Goal: Task Accomplishment & Management: Manage account settings

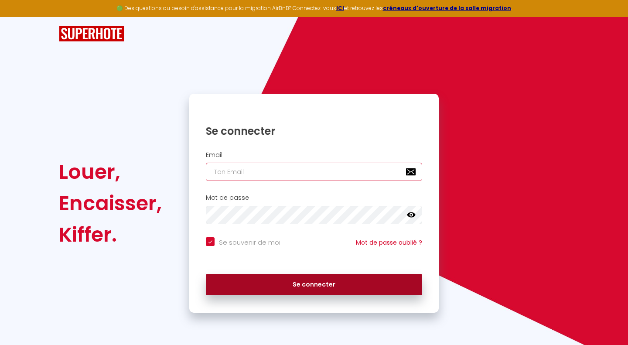
type input "[EMAIL_ADDRESS][DOMAIN_NAME]"
click at [308, 284] on button "Se connecter" at bounding box center [314, 285] width 216 height 22
checkbox input "true"
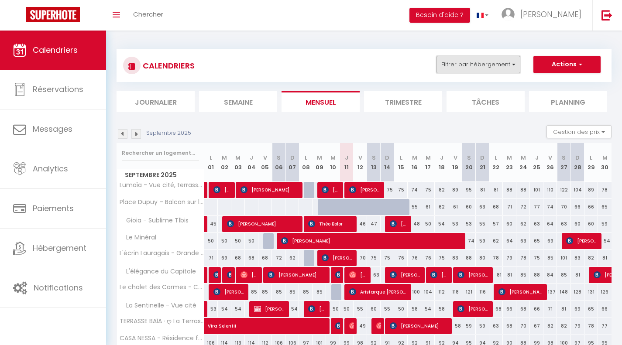
click at [467, 65] on button "Filtrer par hébergement" at bounding box center [478, 64] width 84 height 17
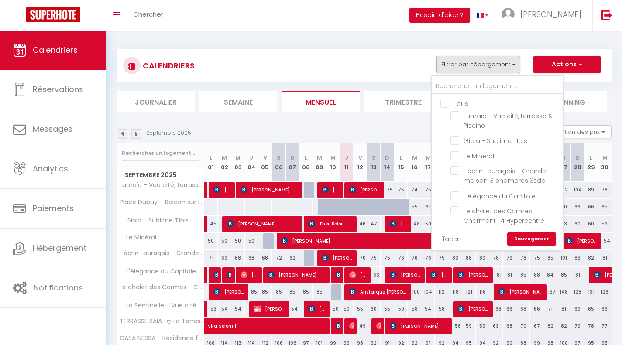
click at [445, 103] on input "Tous" at bounding box center [505, 103] width 131 height 9
checkbox input "false"
checkbox input "true"
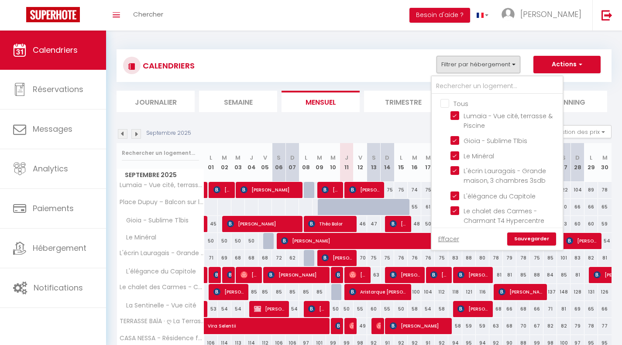
checkbox input "true"
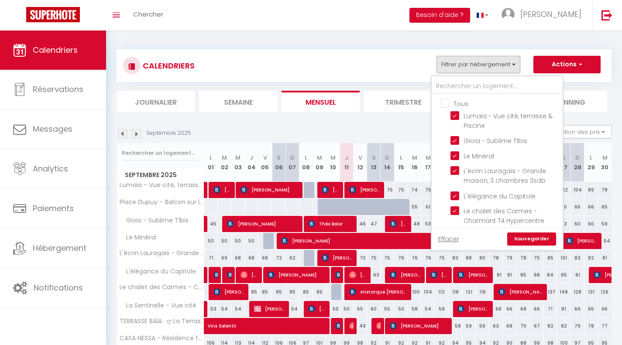
checkbox input "true"
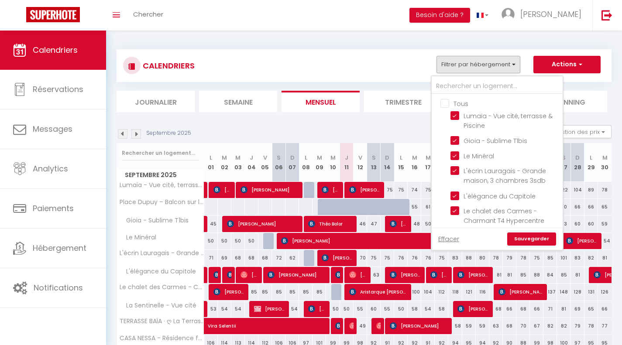
checkbox input "true"
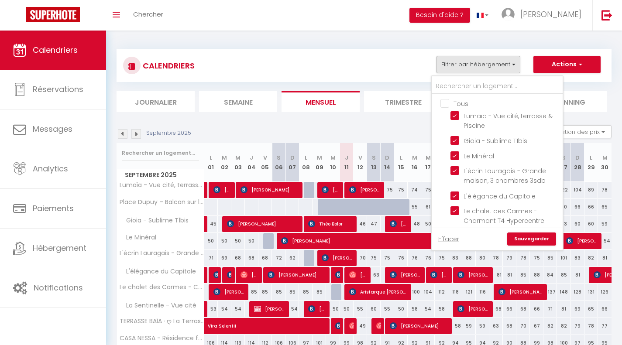
checkbox input "true"
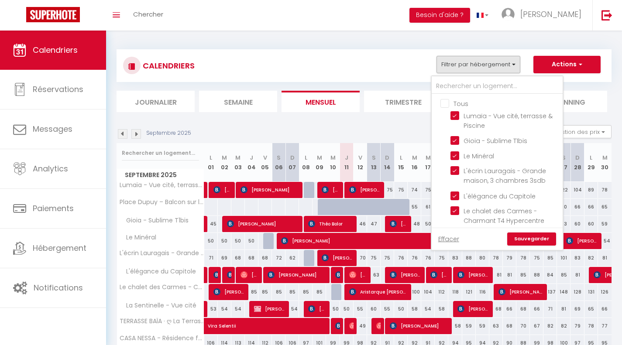
checkbox input "true"
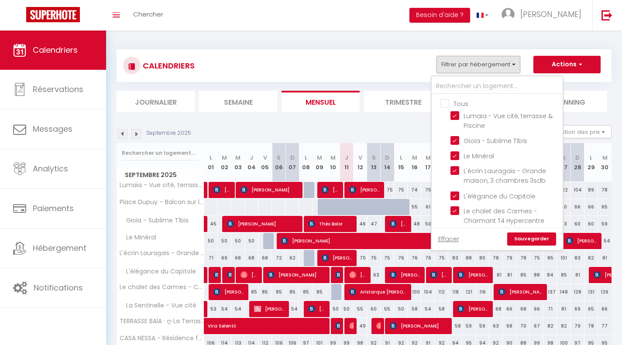
checkbox input "true"
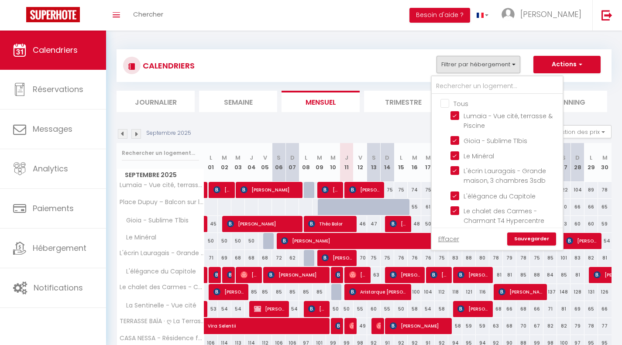
checkbox input "true"
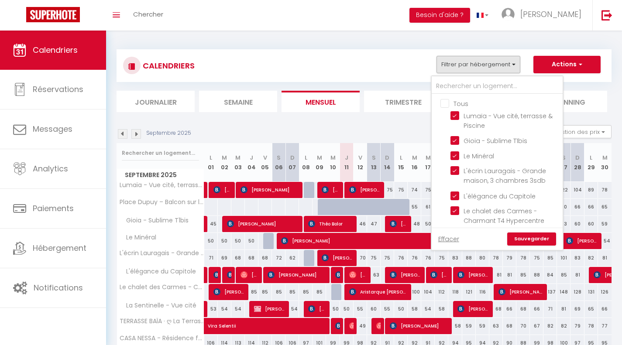
checkbox input "true"
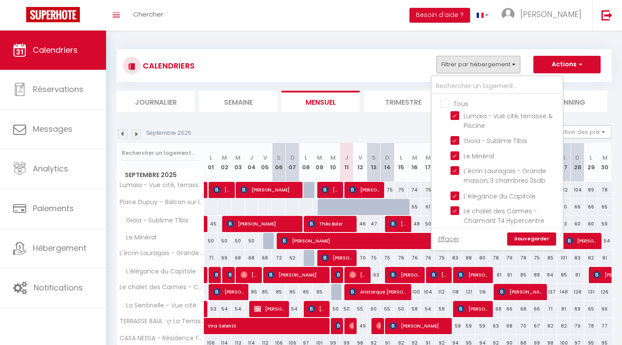
checkbox input "true"
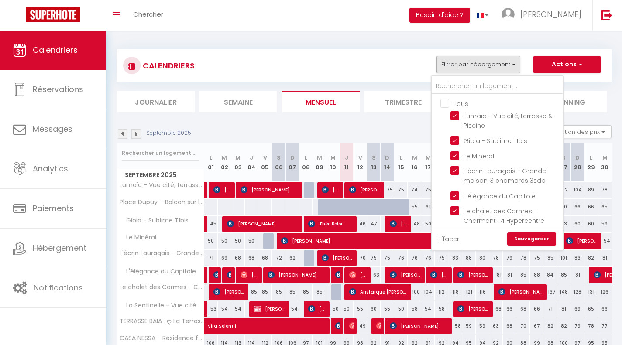
checkbox input "true"
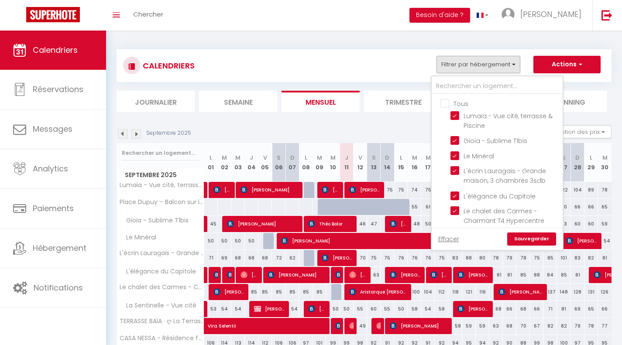
checkbox input "true"
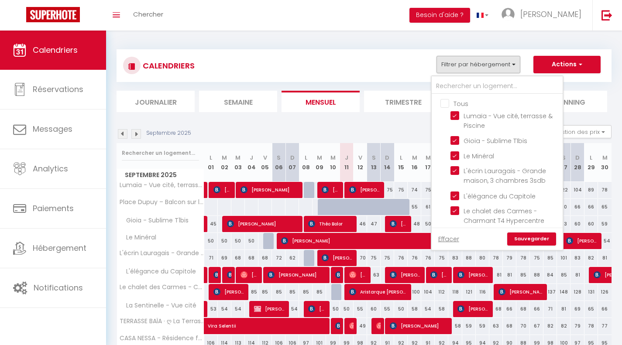
checkbox input "true"
checkbox input "false"
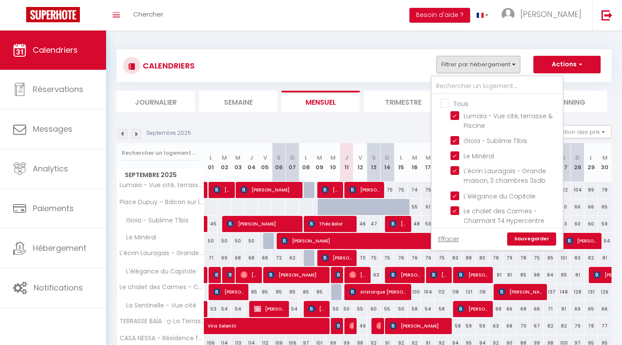
checkbox input "false"
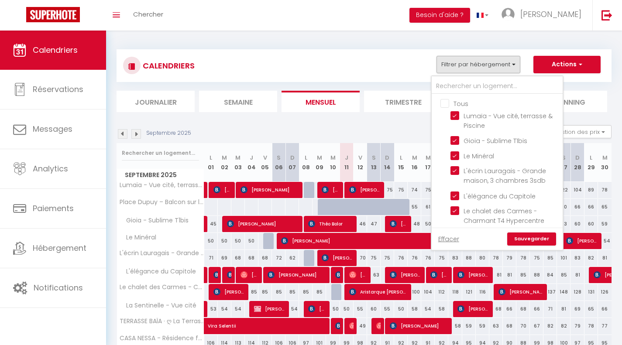
checkbox input "false"
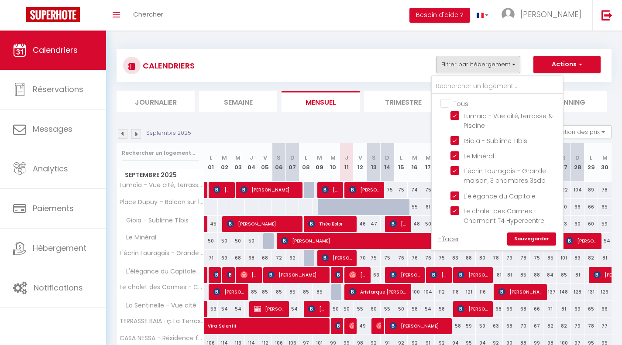
checkbox input "false"
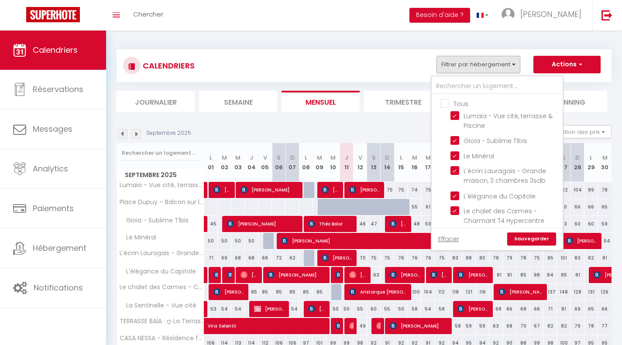
checkbox input "false"
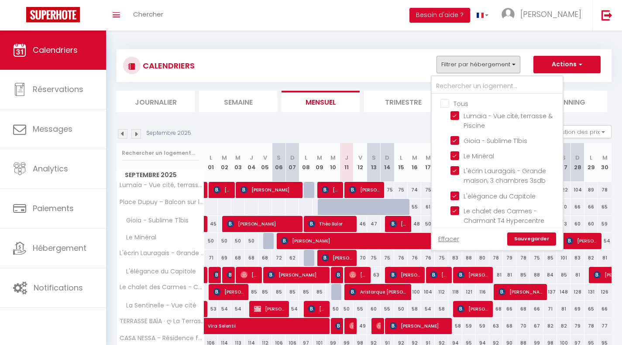
checkbox input "false"
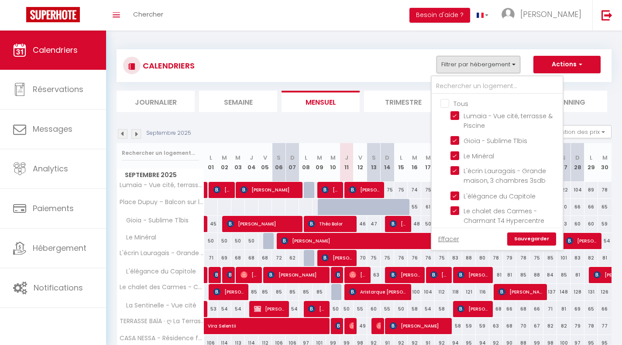
checkbox input "false"
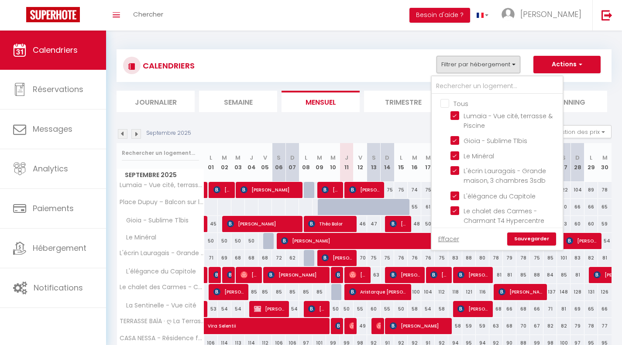
checkbox input "false"
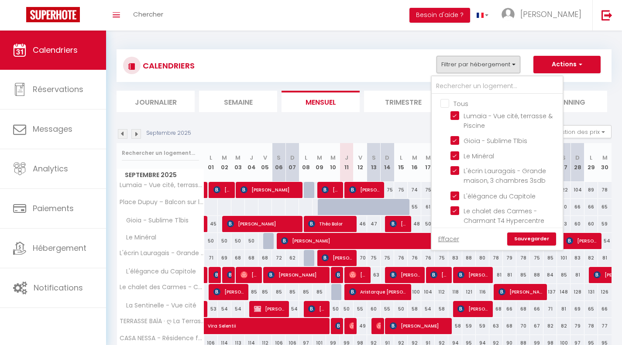
checkbox input "false"
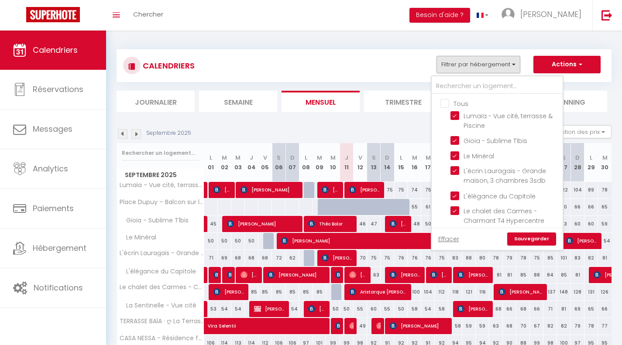
checkbox input "false"
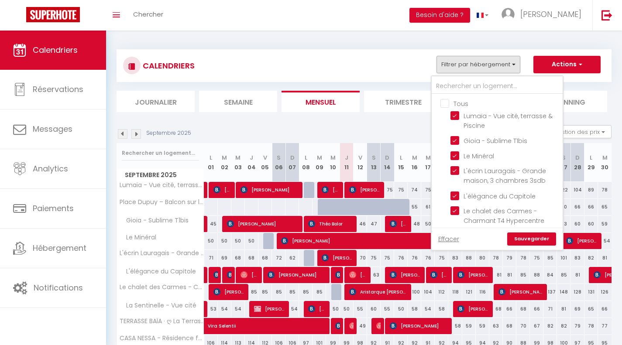
checkbox input "false"
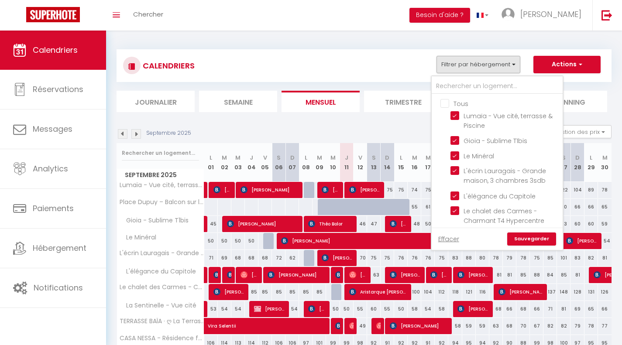
checkbox input "false"
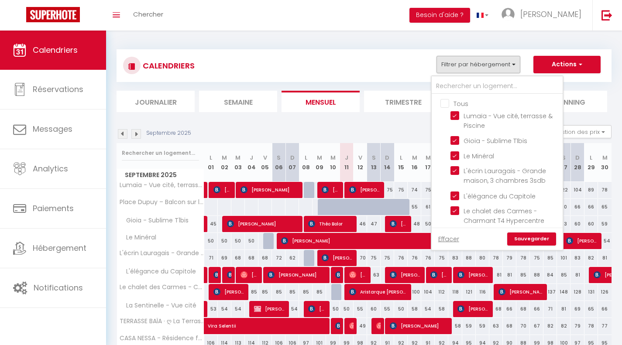
checkbox input "false"
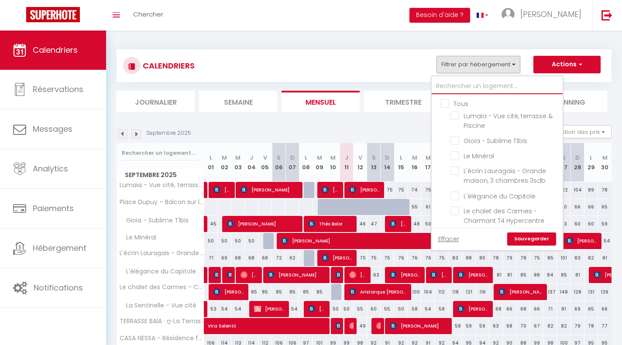
click at [531, 86] on input "text" at bounding box center [497, 87] width 131 height 16
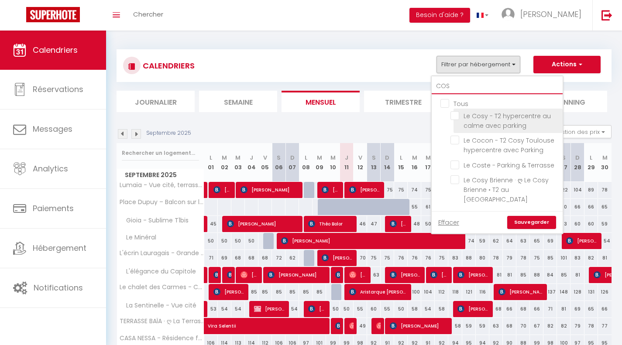
type input "COS"
click at [459, 115] on input "Le Cosy - T2 hypercentre au calme avec parking" at bounding box center [504, 115] width 109 height 9
checkbox input "true"
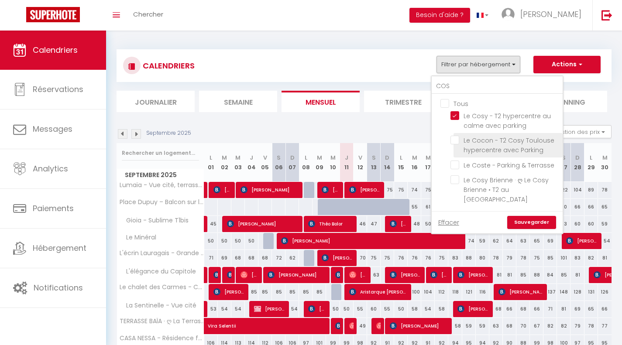
click at [457, 139] on input "Le Cocon - T2 Cosy Toulouse hypercentre avec Parking" at bounding box center [504, 140] width 109 height 9
checkbox input "true"
click at [531, 219] on link "Sauvegarder" at bounding box center [531, 222] width 49 height 13
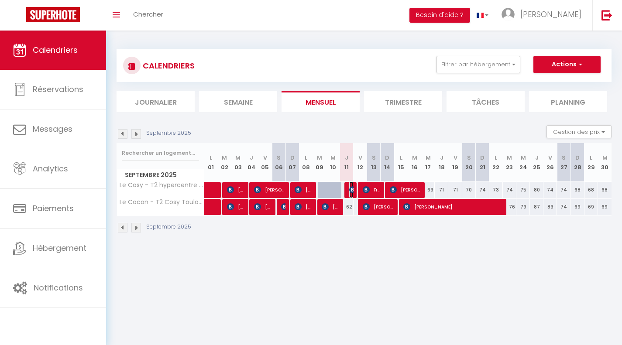
click at [353, 191] on img at bounding box center [352, 189] width 7 height 7
select select "OK"
select select "KO"
select select "0"
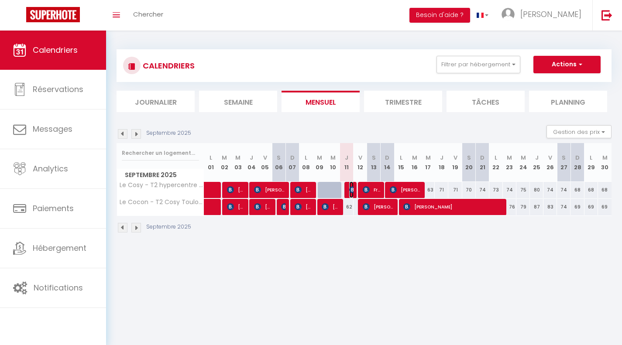
select select "1"
select select
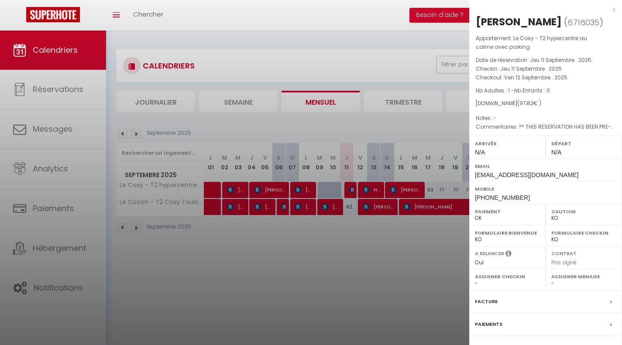
click at [357, 243] on div at bounding box center [311, 172] width 622 height 345
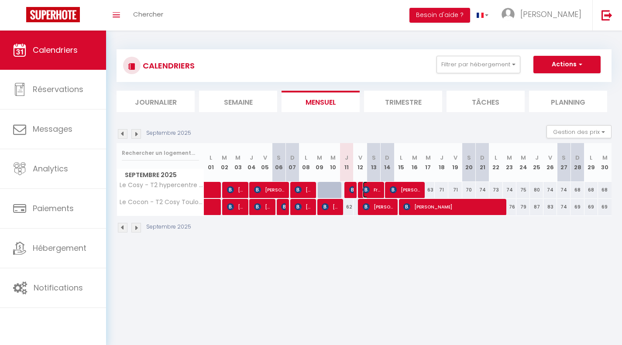
click at [376, 188] on span "Frederique Segond" at bounding box center [372, 190] width 18 height 17
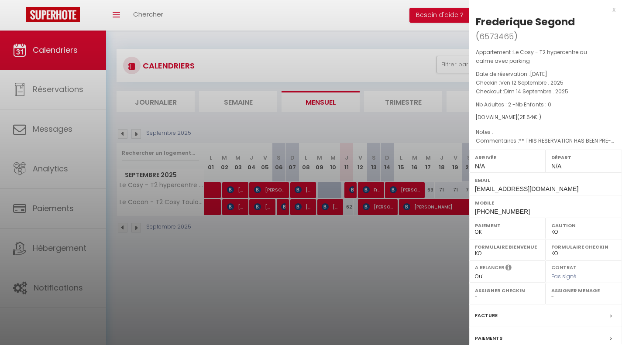
click at [404, 262] on div at bounding box center [311, 172] width 622 height 345
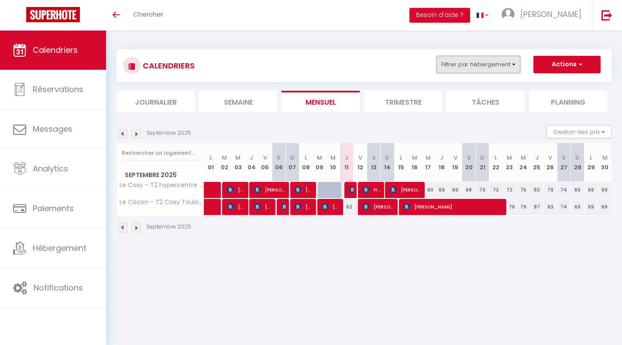
click at [474, 62] on button "Filtrer par hébergement" at bounding box center [478, 64] width 84 height 17
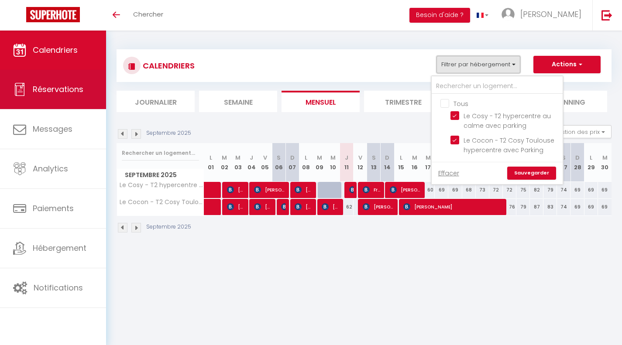
click at [83, 96] on link "Réservations" at bounding box center [53, 89] width 106 height 39
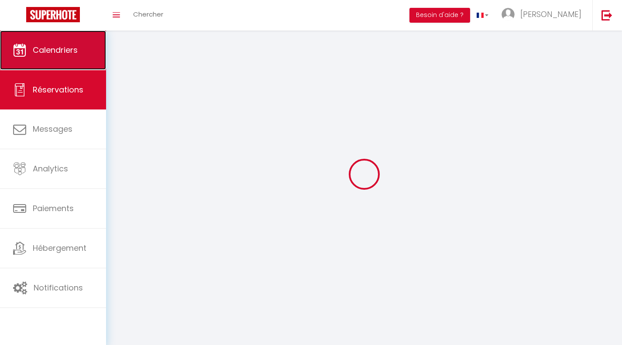
click at [82, 67] on link "Calendriers" at bounding box center [53, 50] width 106 height 39
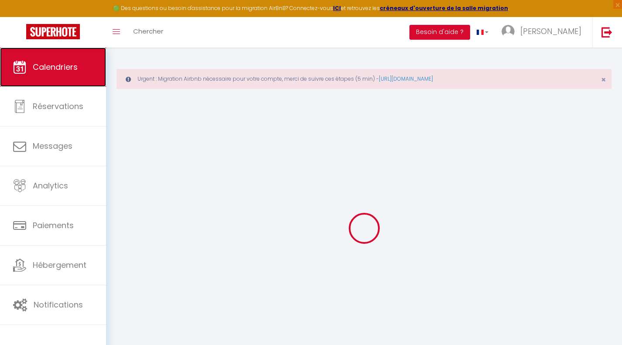
click at [85, 60] on link "Calendriers" at bounding box center [53, 67] width 106 height 39
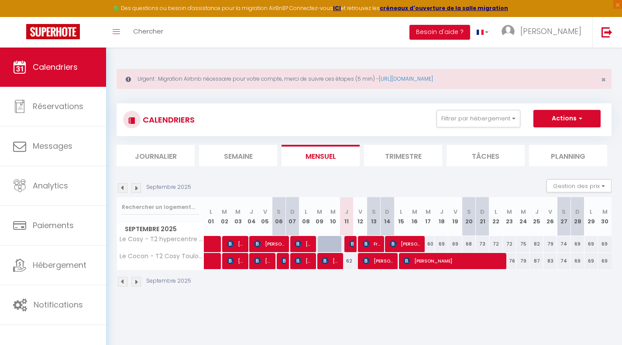
click at [600, 79] on div "Urgent : Migration Airbnb nécessaire pour votre compte, merci de suivre ces éta…" at bounding box center [364, 79] width 495 height 20
click at [601, 80] on span "×" at bounding box center [603, 79] width 5 height 11
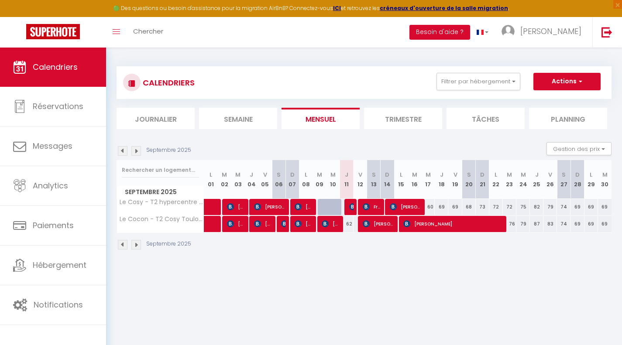
click at [446, 90] on div "CALENDRIERS Filtrer par hébergement Tous Lumaïa - Vue cité, terrasse & Piscine …" at bounding box center [364, 83] width 482 height 20
click at [448, 88] on button "Filtrer par hébergement" at bounding box center [478, 81] width 84 height 17
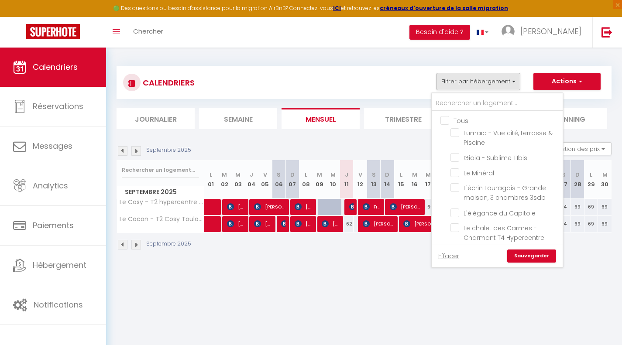
click at [446, 120] on input "Tous" at bounding box center [505, 120] width 131 height 9
checkbox input "true"
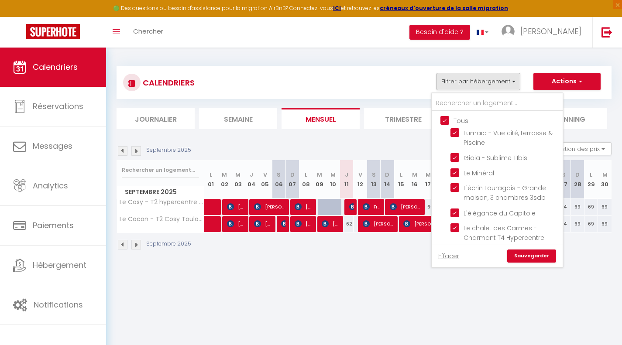
checkbox input "true"
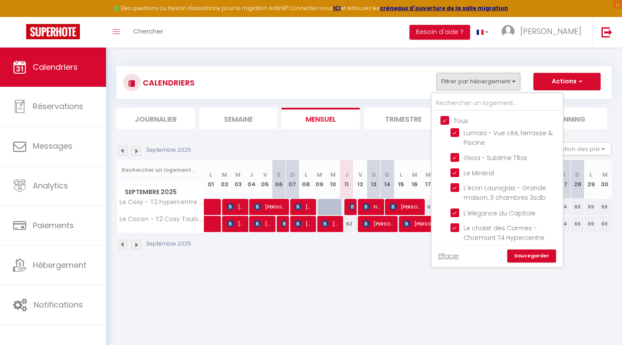
checkbox input "true"
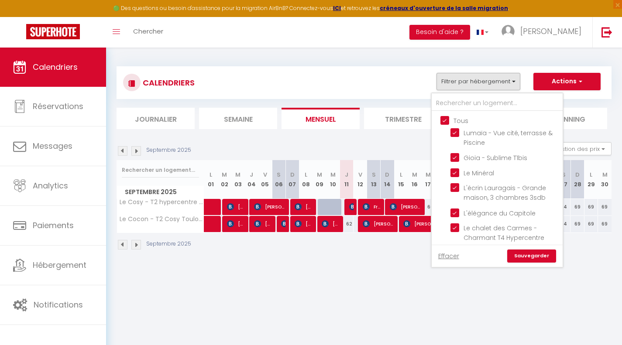
checkbox input "true"
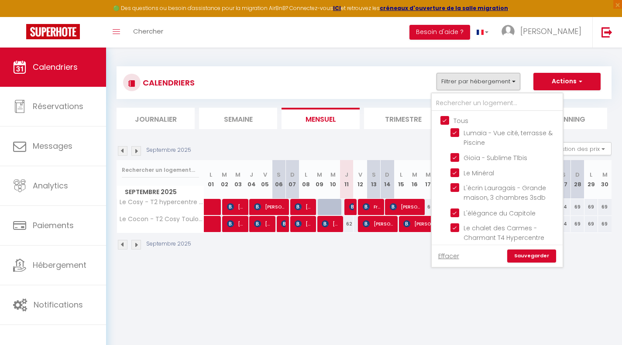
checkbox input "true"
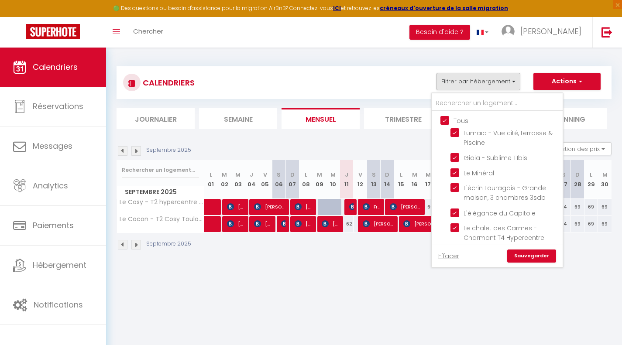
checkbox input "true"
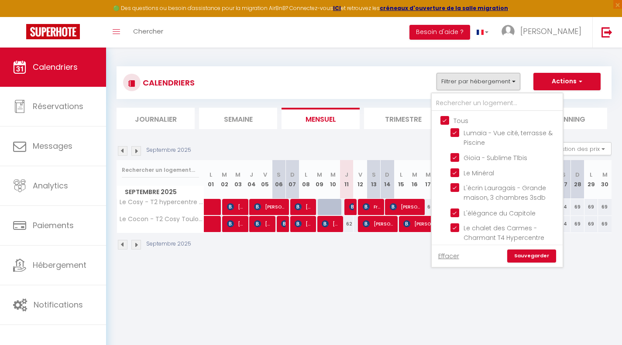
checkbox input "true"
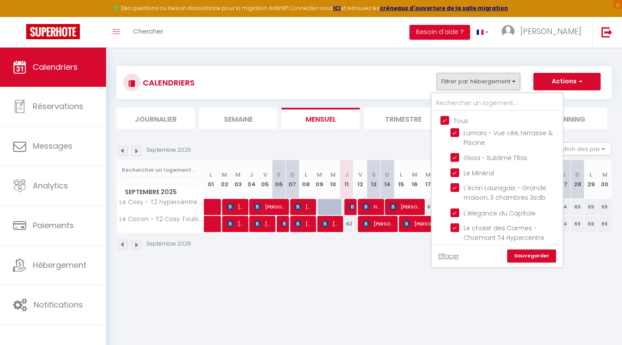
checkbox input "true"
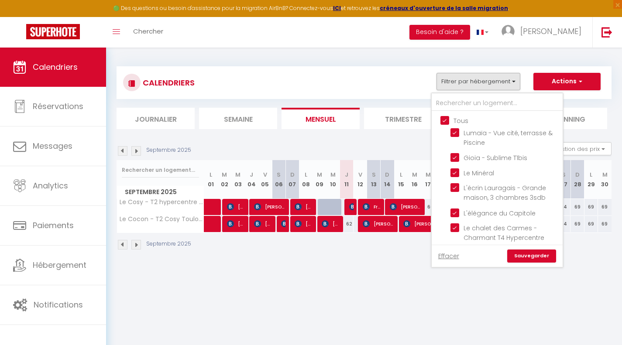
checkbox input "true"
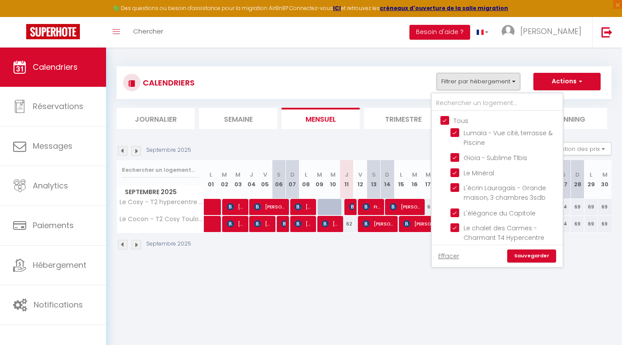
checkbox input "true"
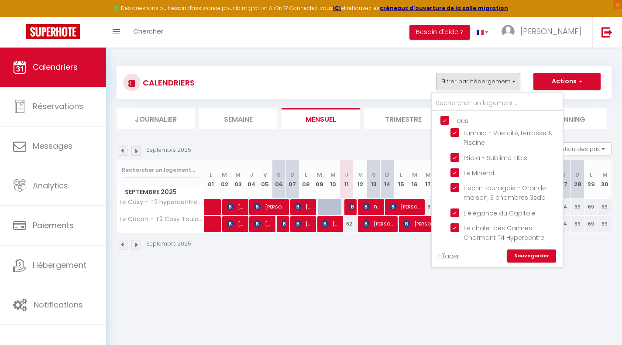
checkbox input "true"
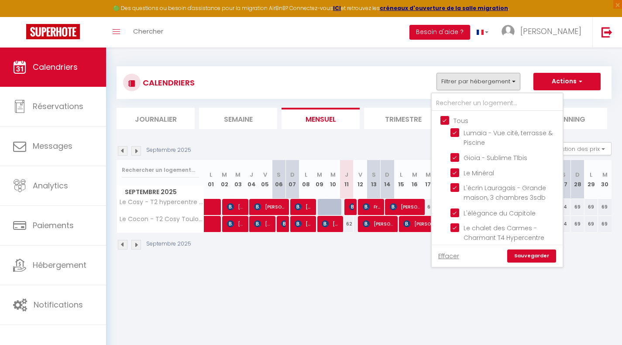
checkbox input "true"
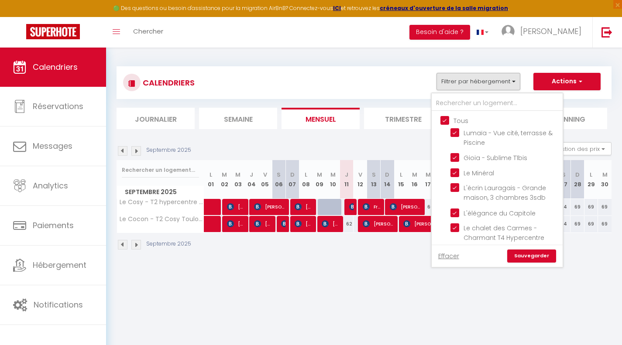
checkbox input "true"
click at [526, 256] on link "Sauvegarder" at bounding box center [531, 256] width 49 height 13
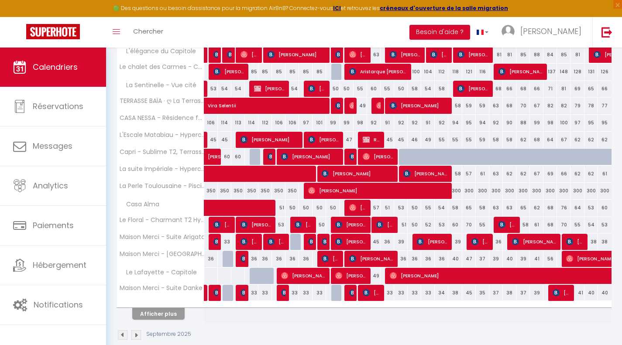
scroll to position [251, 0]
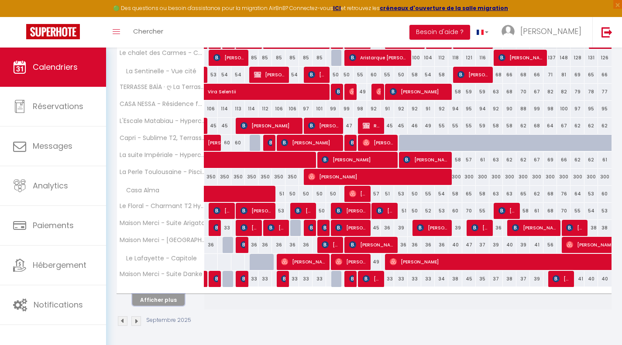
click at [145, 300] on button "Afficher plus" at bounding box center [158, 300] width 52 height 12
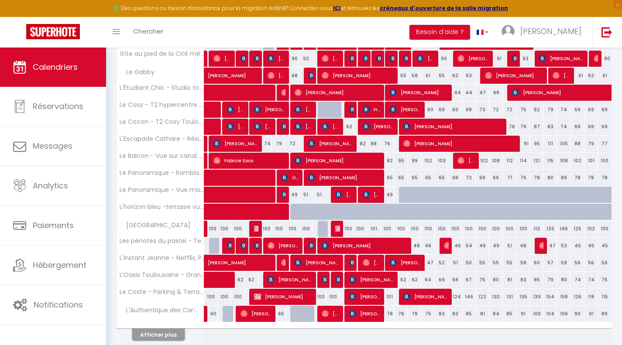
scroll to position [592, 0]
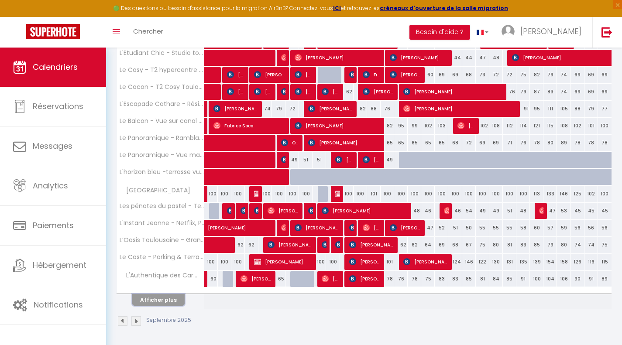
click at [156, 299] on button "Afficher plus" at bounding box center [158, 300] width 52 height 12
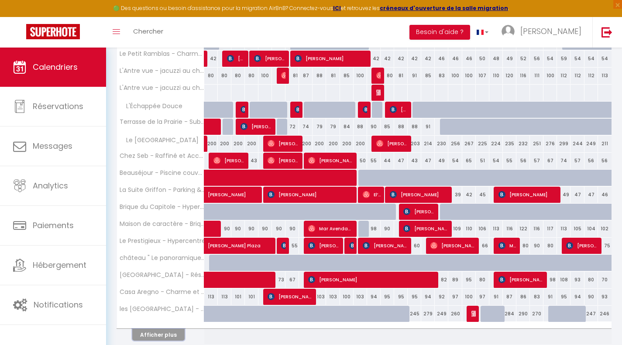
scroll to position [932, 0]
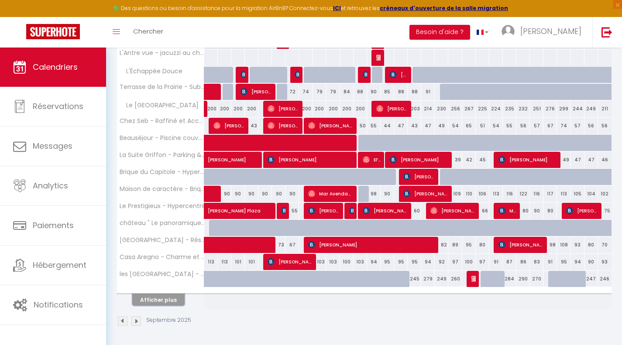
click at [154, 298] on button "Afficher plus" at bounding box center [158, 300] width 52 height 12
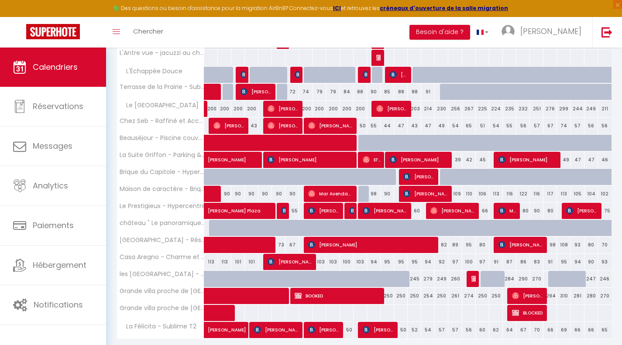
scroll to position [962, 0]
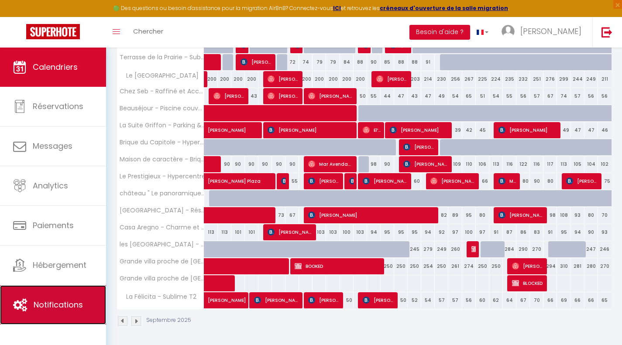
click at [86, 308] on link "Notifications" at bounding box center [53, 304] width 106 height 39
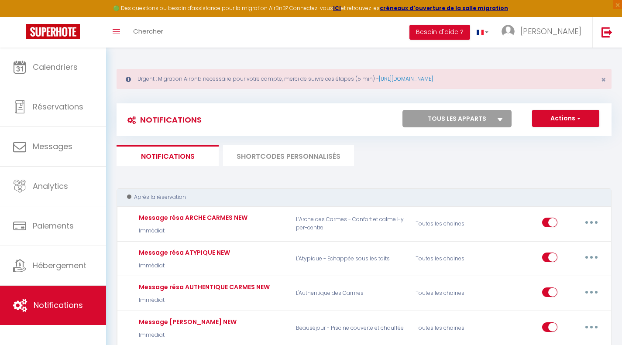
select select
checkbox input "false"
select select
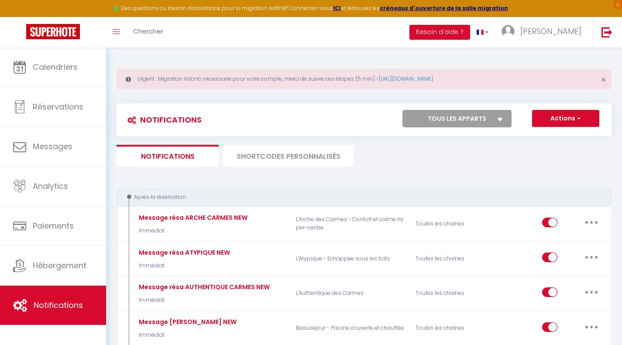
checkbox input "false"
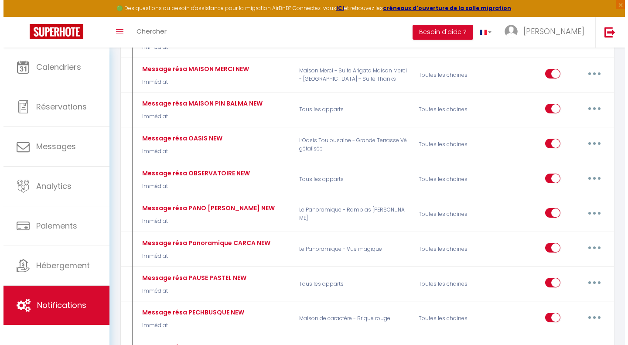
scroll to position [1309, 0]
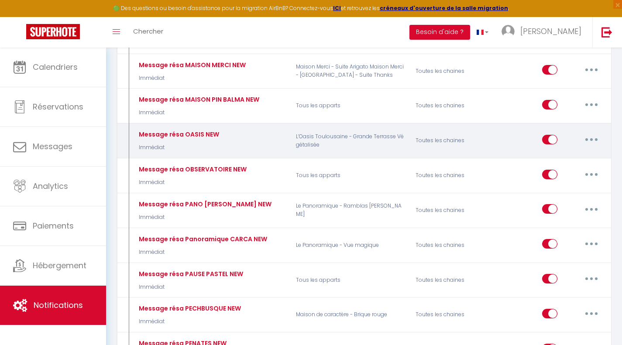
click at [585, 133] on button "button" at bounding box center [591, 140] width 24 height 14
click at [585, 152] on link "Editer" at bounding box center [568, 159] width 65 height 15
type input "Message résa OASIS NEW"
select select "Immédiat"
select select "if_booking_is_paid"
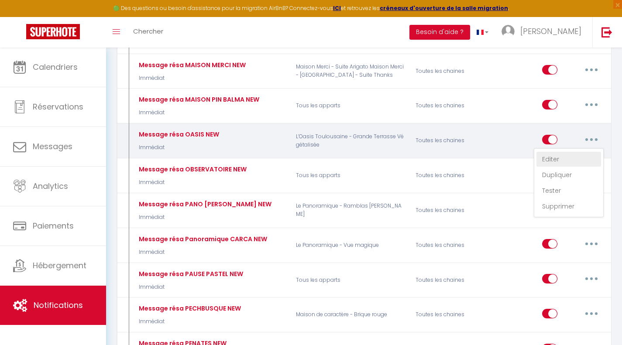
checkbox input "true"
checkbox input "false"
radio input "true"
type input "Merci de votre réservation"
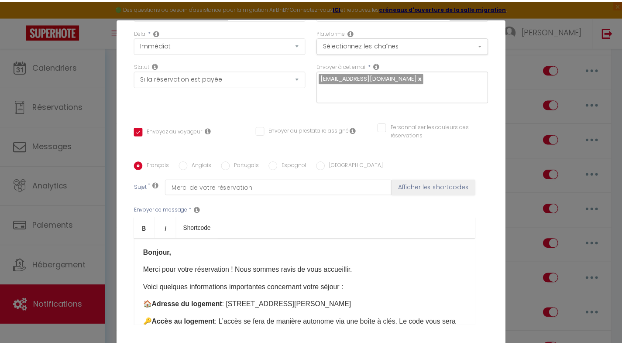
scroll to position [154, 0]
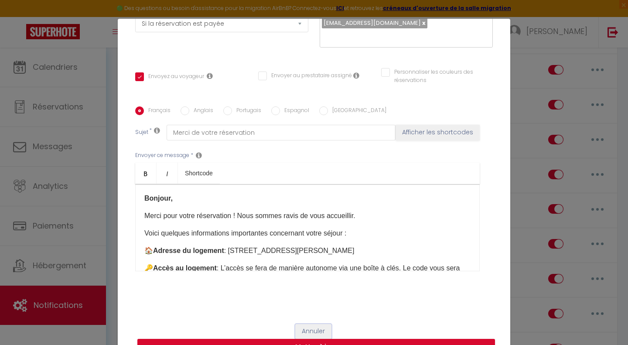
click at [305, 329] on button "Annuler" at bounding box center [313, 331] width 36 height 15
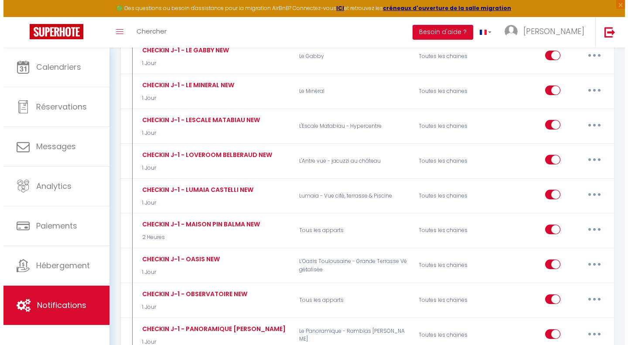
scroll to position [3185, 0]
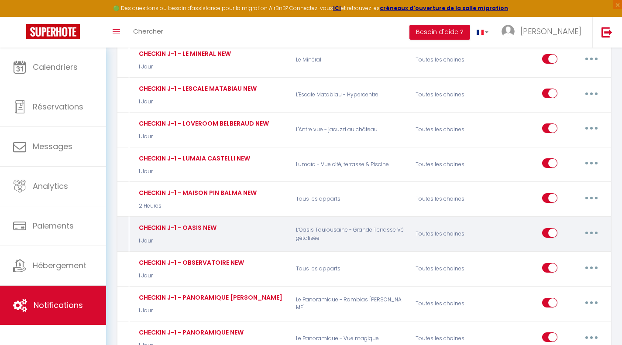
click at [589, 226] on button "button" at bounding box center [591, 233] width 24 height 14
click at [569, 245] on link "Editer" at bounding box center [568, 252] width 65 height 15
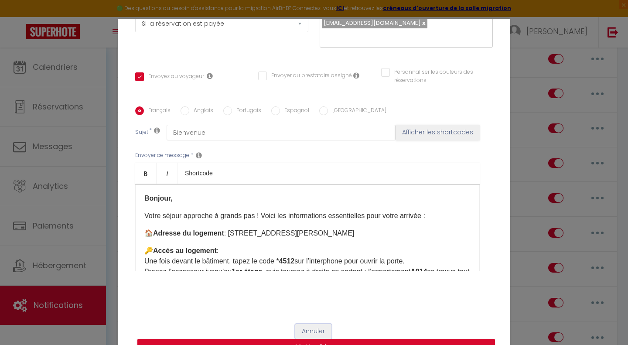
click at [319, 329] on button "Annuler" at bounding box center [313, 331] width 36 height 15
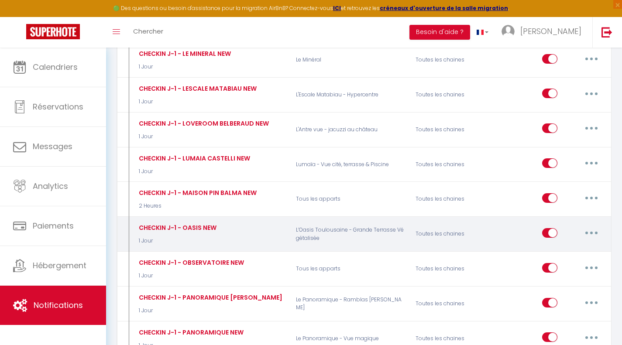
click at [592, 226] on button "button" at bounding box center [591, 233] width 24 height 14
click at [574, 245] on link "Editer" at bounding box center [568, 252] width 65 height 15
checkbox input "true"
checkbox input "false"
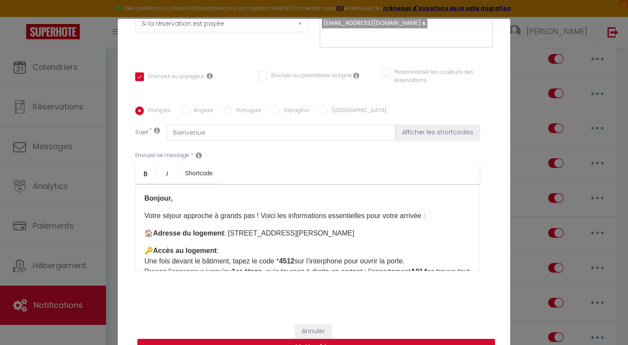
drag, startPoint x: 332, startPoint y: 233, endPoint x: 228, endPoint y: 230, distance: 104.8
click at [228, 230] on p "🏠 Adresse du logement : 19 rue Alphonse Thiers, Toulouse" at bounding box center [307, 233] width 326 height 10
copy p "19 rue Alphonse Thiers, Toulouse"
